Goal: Transaction & Acquisition: Purchase product/service

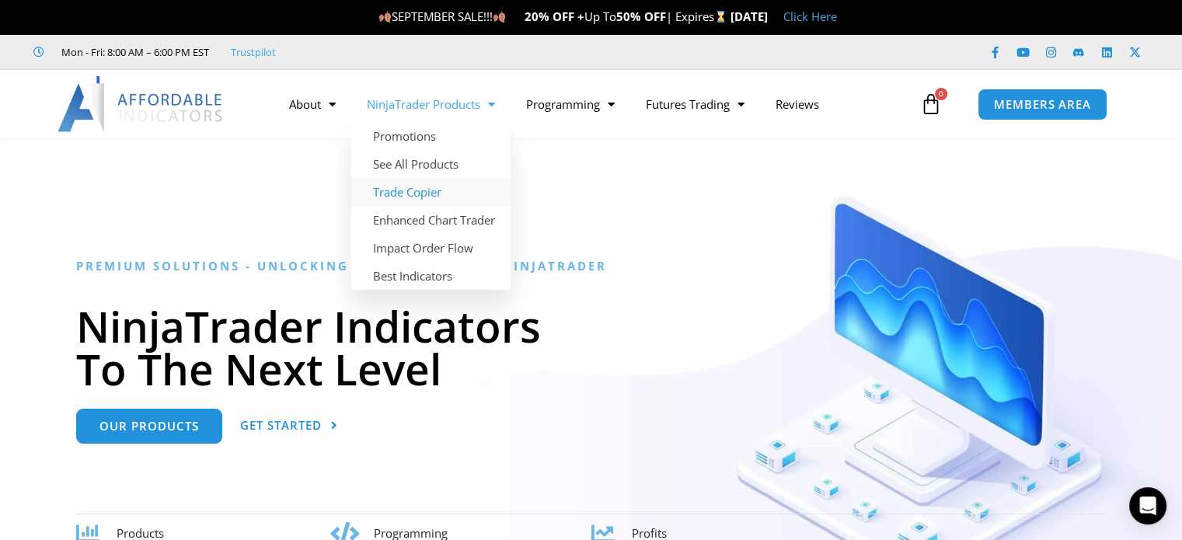
click at [402, 187] on link "Trade Copier" at bounding box center [430, 192] width 159 height 28
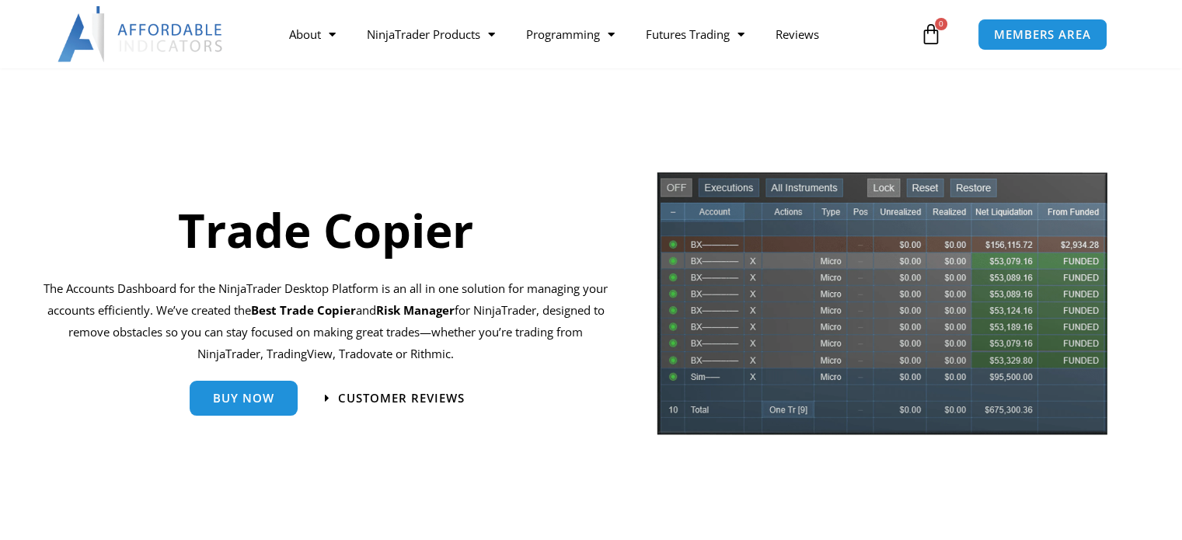
scroll to position [78, 0]
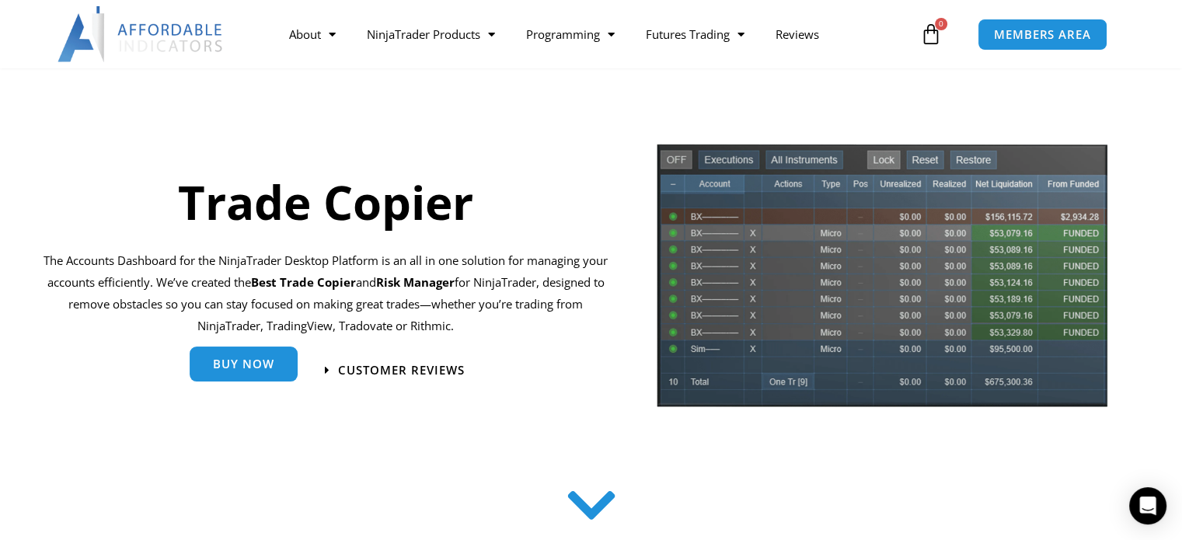
click at [242, 361] on span "Buy Now" at bounding box center [243, 364] width 61 height 12
